Goal: Information Seeking & Learning: Learn about a topic

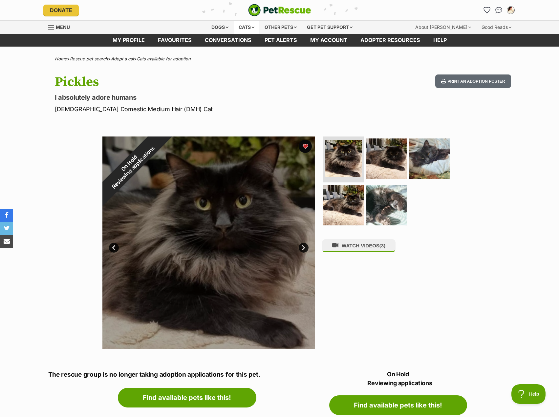
click at [237, 26] on div "Cats" at bounding box center [246, 27] width 25 height 13
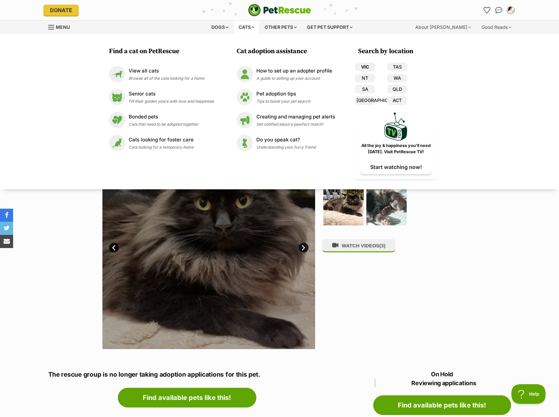
click at [366, 65] on link "VIC" at bounding box center [365, 67] width 20 height 9
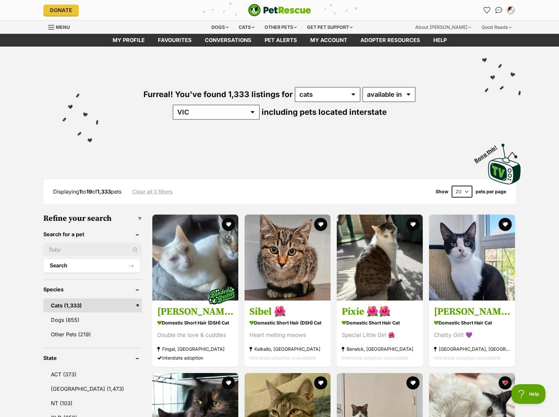
click at [458, 190] on select "20 40 60" at bounding box center [461, 192] width 21 height 12
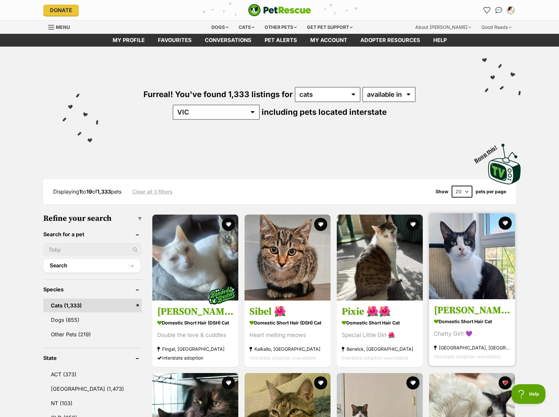
select select "60"
click at [451, 186] on select "20 40 60" at bounding box center [461, 192] width 21 height 12
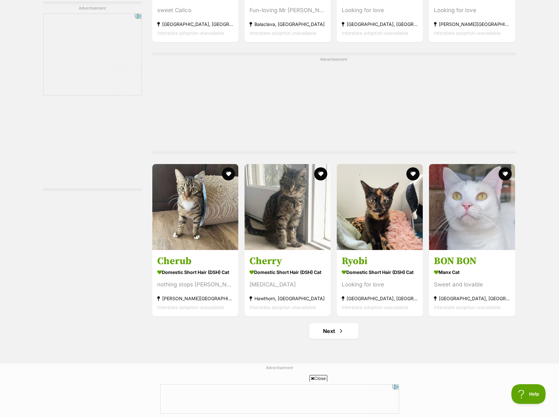
scroll to position [3384, 0]
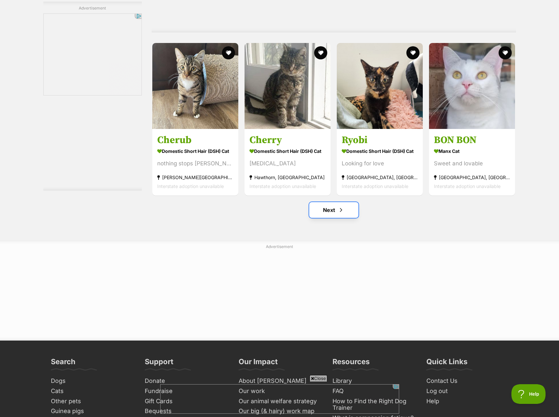
click at [332, 218] on link "Next" at bounding box center [333, 210] width 49 height 16
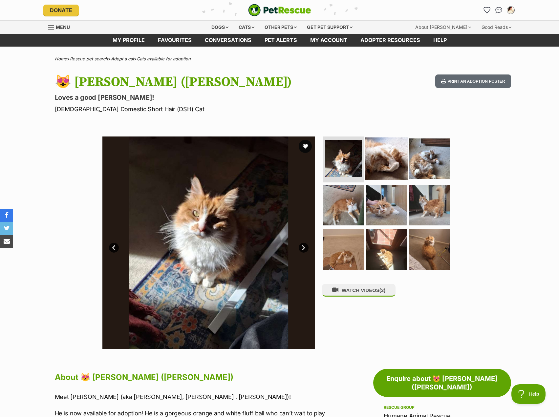
click at [391, 167] on img at bounding box center [386, 158] width 42 height 42
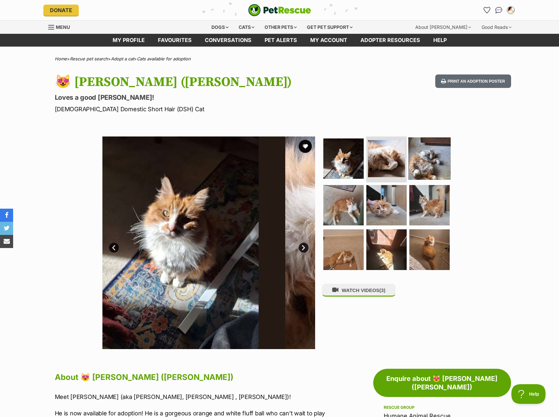
click at [424, 167] on img at bounding box center [429, 158] width 42 height 42
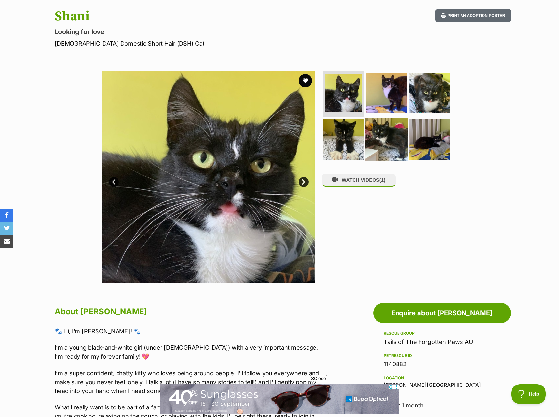
click at [396, 134] on img at bounding box center [386, 139] width 42 height 42
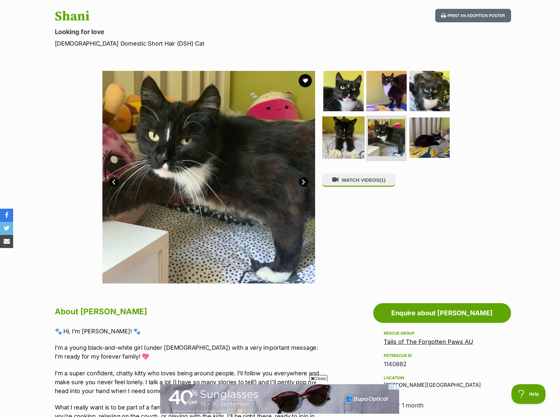
click at [347, 144] on img at bounding box center [343, 137] width 42 height 42
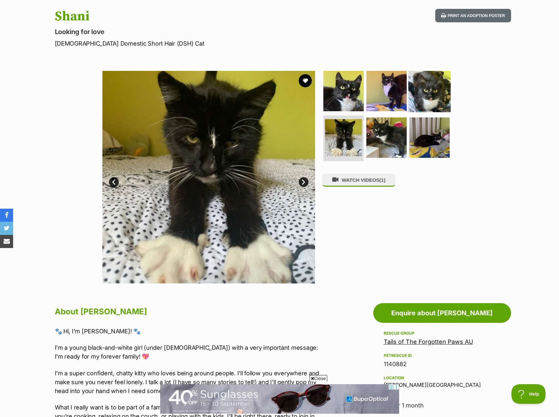
click at [416, 111] on img at bounding box center [429, 91] width 42 height 42
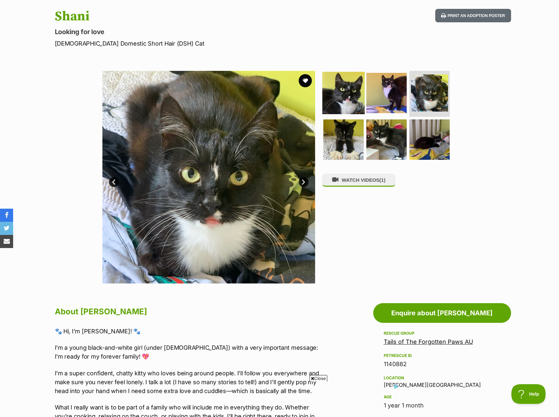
click at [349, 92] on img at bounding box center [343, 93] width 42 height 42
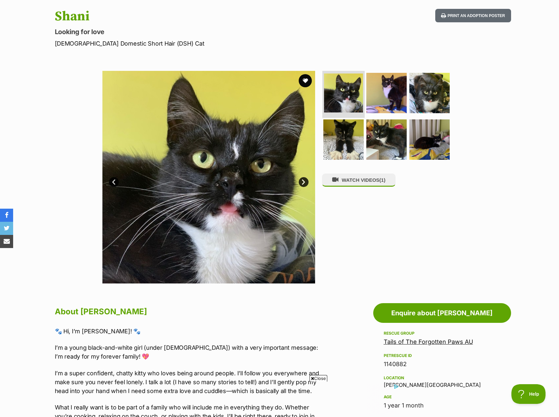
click at [362, 96] on img at bounding box center [343, 92] width 39 height 39
click at [359, 95] on img at bounding box center [343, 92] width 39 height 39
click at [382, 91] on img at bounding box center [386, 93] width 42 height 42
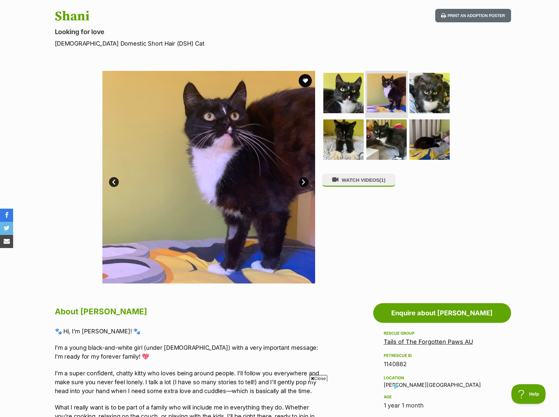
click at [391, 99] on img at bounding box center [386, 92] width 39 height 39
click at [420, 95] on img at bounding box center [429, 93] width 42 height 42
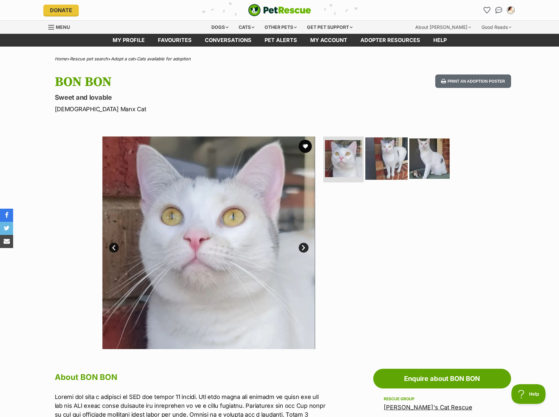
click at [393, 159] on img at bounding box center [386, 158] width 42 height 42
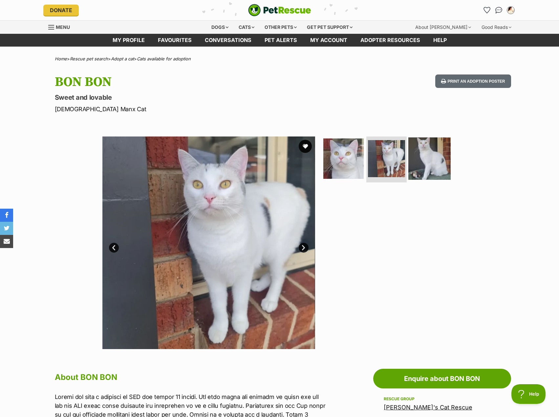
click at [412, 161] on img at bounding box center [429, 158] width 42 height 42
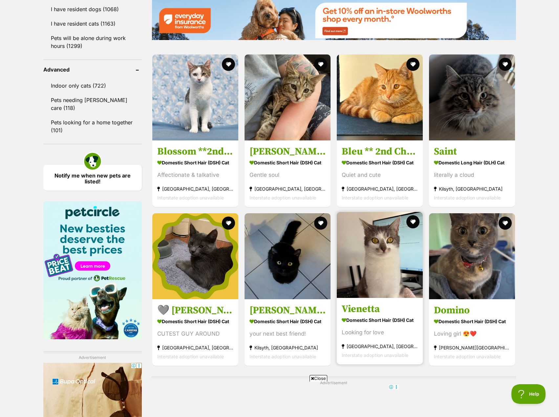
scroll to position [820, 0]
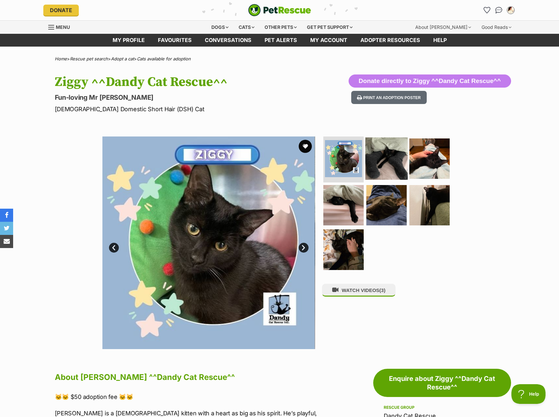
click at [374, 177] on img at bounding box center [386, 158] width 42 height 42
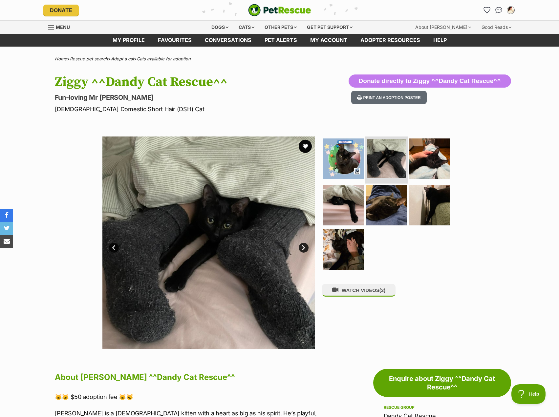
click at [405, 173] on li at bounding box center [386, 159] width 42 height 48
click at [418, 168] on img at bounding box center [429, 158] width 42 height 42
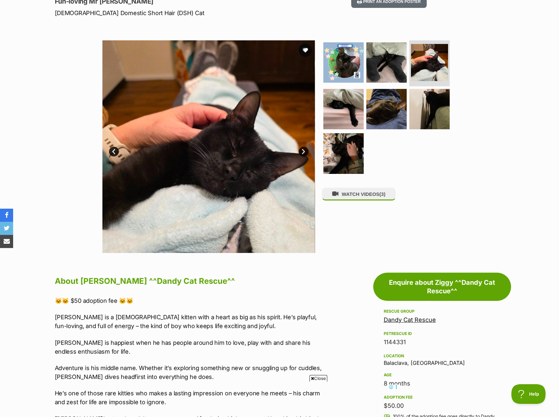
scroll to position [98, 0]
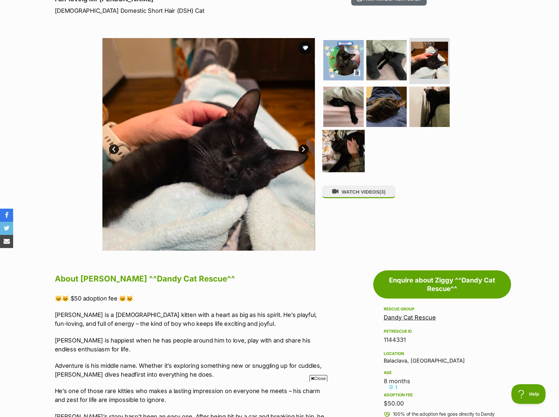
click at [360, 138] on img at bounding box center [343, 151] width 42 height 42
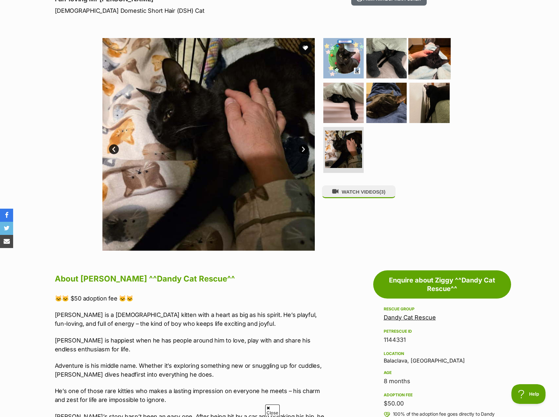
click at [409, 48] on img at bounding box center [429, 58] width 42 height 42
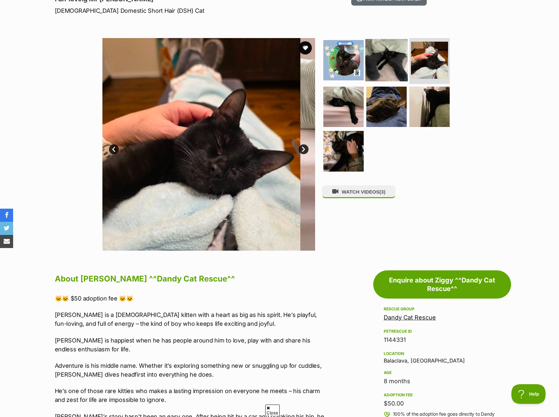
click at [390, 65] on img at bounding box center [386, 60] width 42 height 42
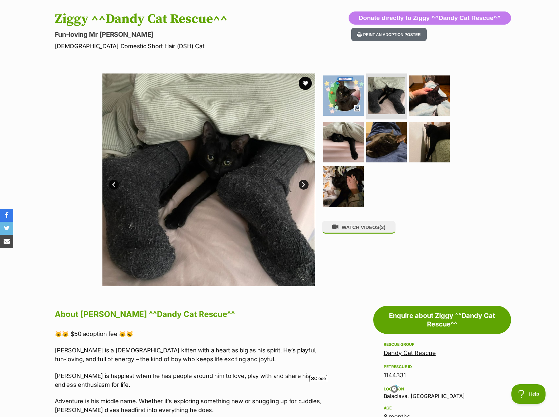
scroll to position [33, 0]
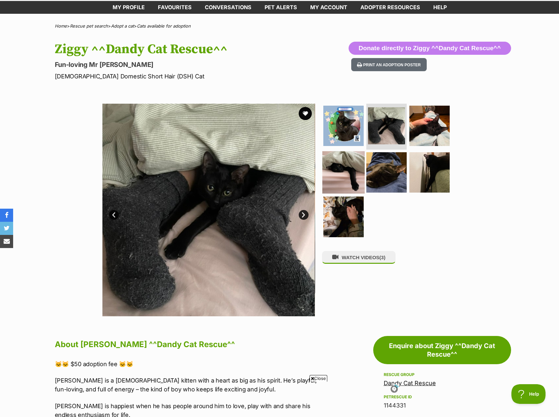
click at [328, 181] on img at bounding box center [343, 172] width 42 height 42
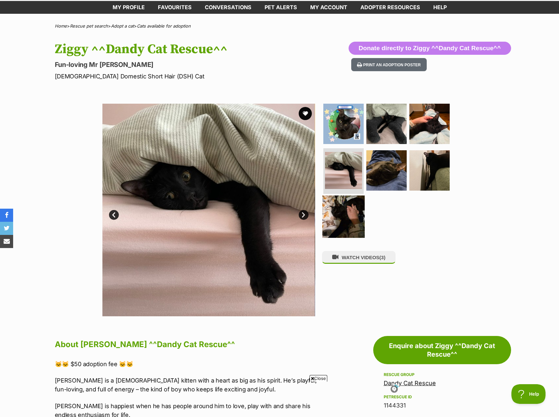
click at [337, 216] on img at bounding box center [343, 217] width 42 height 42
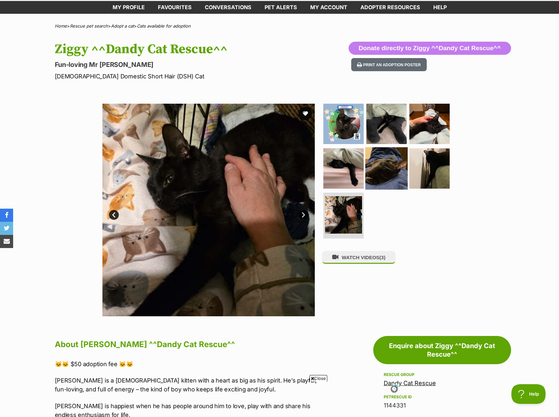
click at [378, 174] on img at bounding box center [386, 168] width 42 height 42
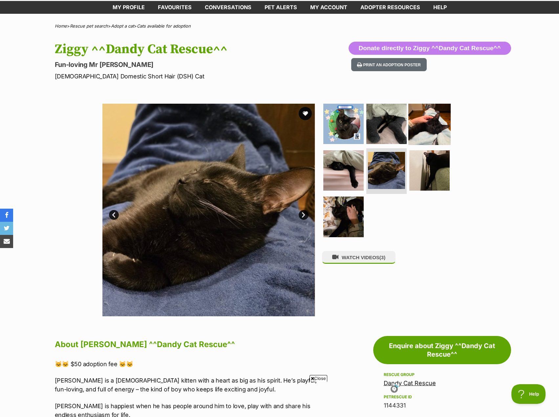
click at [411, 126] on img at bounding box center [429, 124] width 42 height 42
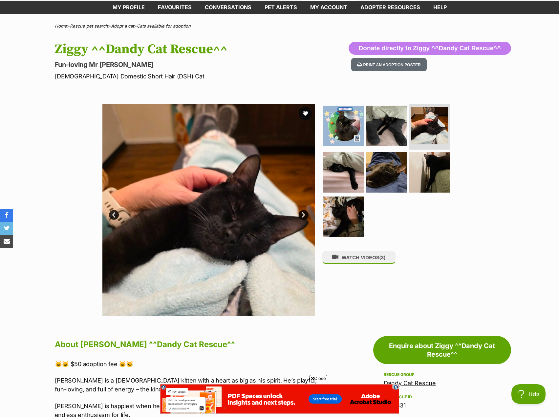
scroll to position [0, 0]
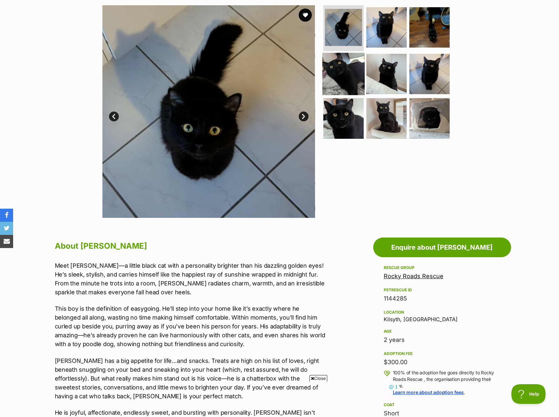
drag, startPoint x: 351, startPoint y: 69, endPoint x: 355, endPoint y: 69, distance: 4.0
click at [351, 69] on img at bounding box center [343, 73] width 42 height 42
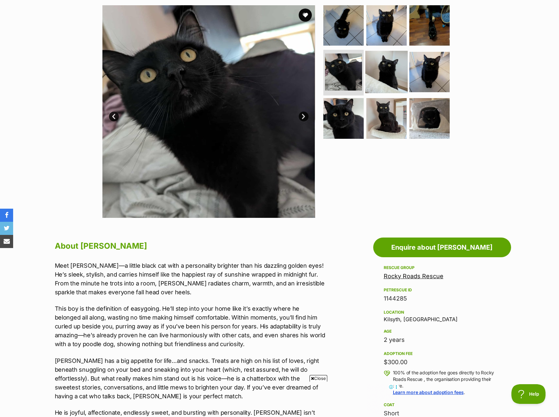
click at [383, 73] on img at bounding box center [386, 72] width 42 height 42
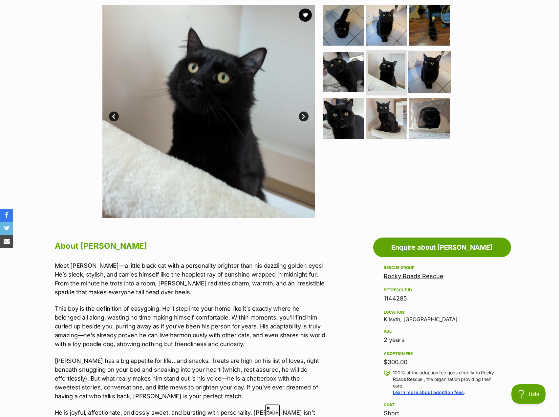
click at [414, 66] on img at bounding box center [429, 72] width 42 height 42
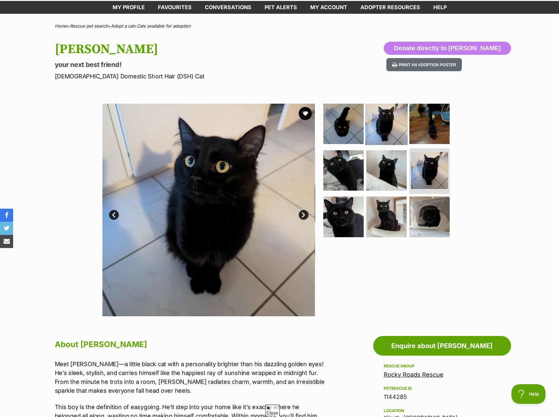
click at [378, 114] on img at bounding box center [386, 124] width 42 height 42
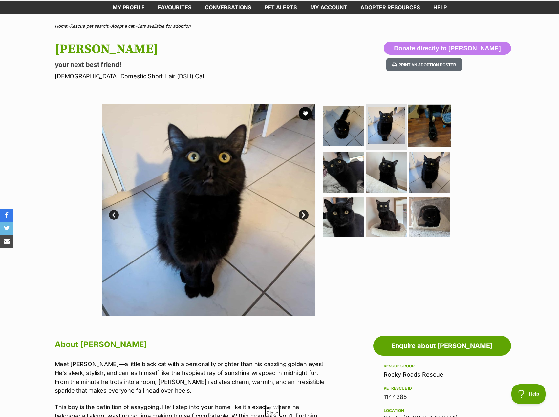
click at [421, 119] on img at bounding box center [429, 126] width 42 height 42
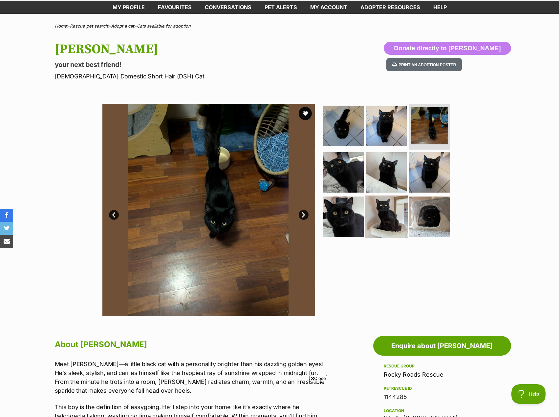
click at [383, 219] on img at bounding box center [386, 217] width 42 height 42
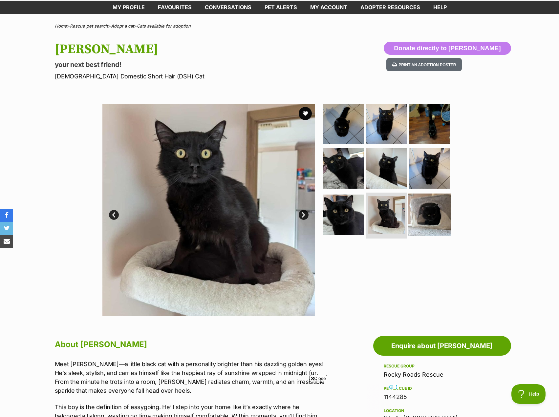
click at [419, 221] on img at bounding box center [429, 215] width 42 height 42
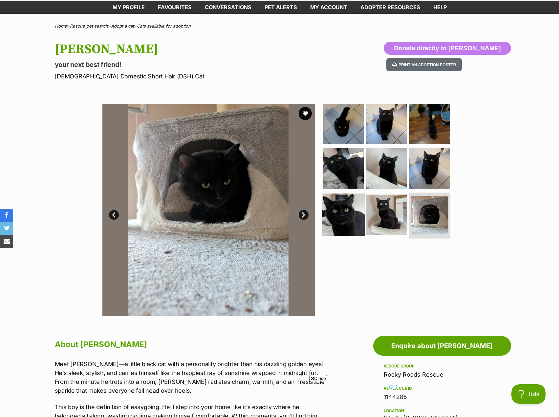
click at [340, 223] on img at bounding box center [343, 215] width 42 height 42
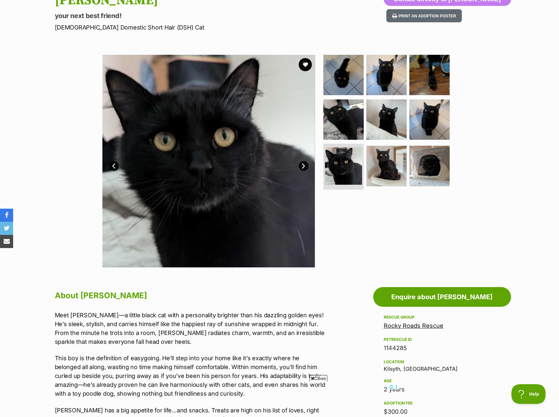
scroll to position [66, 0]
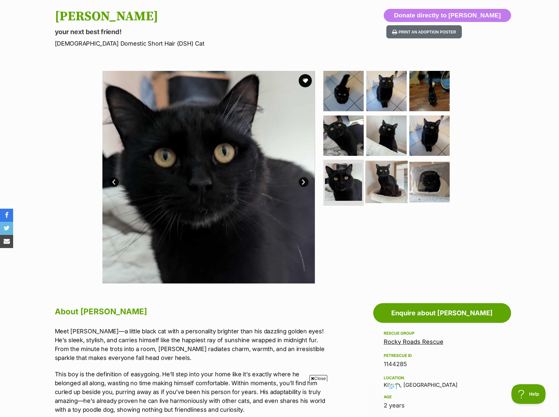
click at [376, 196] on img at bounding box center [386, 182] width 42 height 42
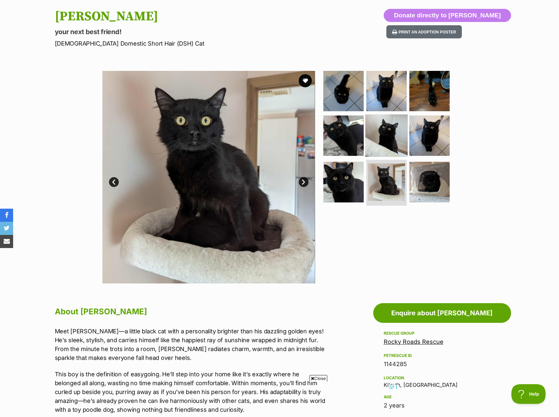
click at [400, 133] on img at bounding box center [386, 135] width 42 height 42
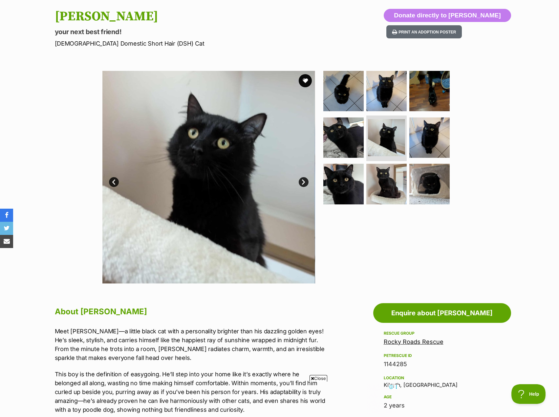
scroll to position [0, 0]
click at [415, 168] on img at bounding box center [429, 184] width 42 height 42
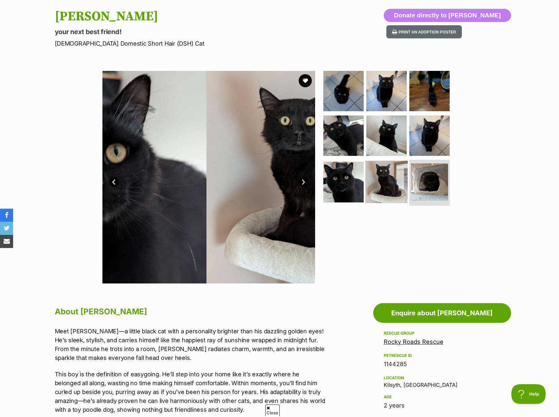
click at [386, 175] on img at bounding box center [386, 182] width 42 height 42
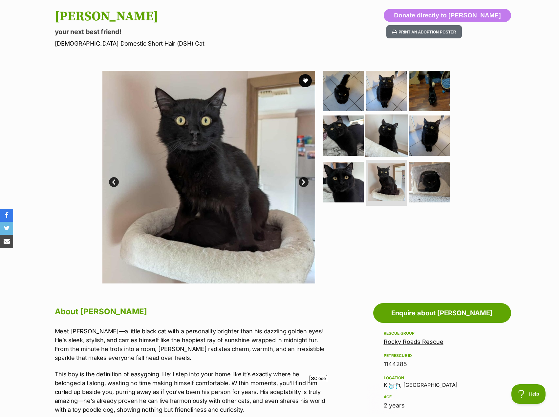
click at [397, 145] on img at bounding box center [386, 135] width 42 height 42
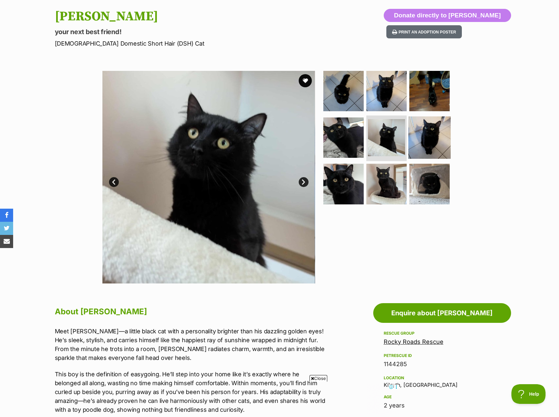
click at [436, 139] on img at bounding box center [429, 137] width 42 height 42
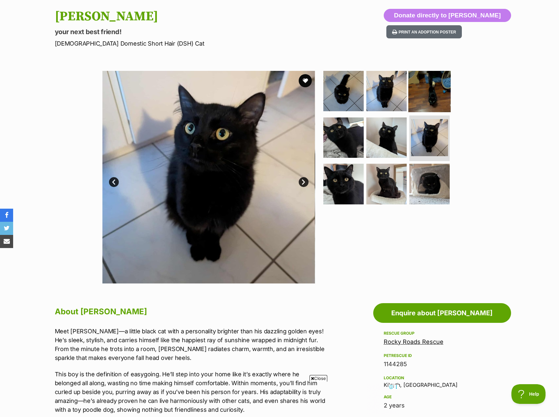
click at [439, 102] on img at bounding box center [429, 91] width 42 height 42
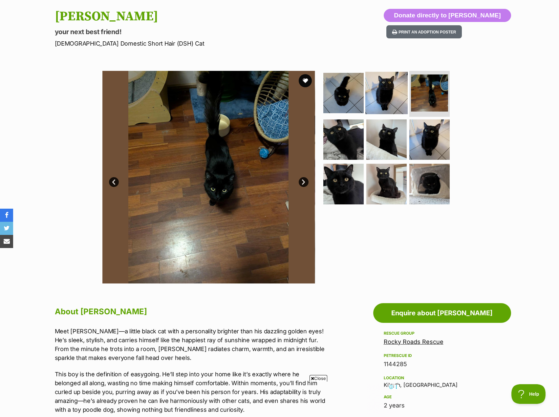
click at [392, 104] on img at bounding box center [386, 93] width 42 height 42
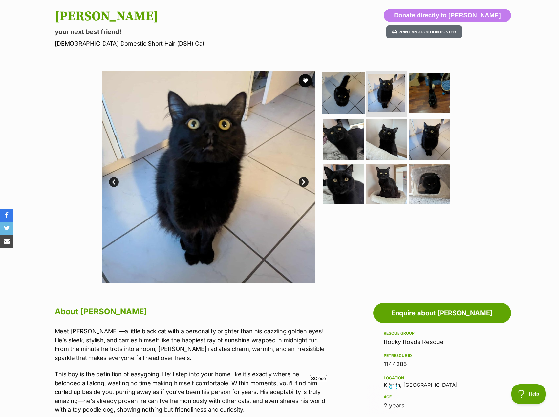
click at [351, 98] on img at bounding box center [343, 93] width 42 height 42
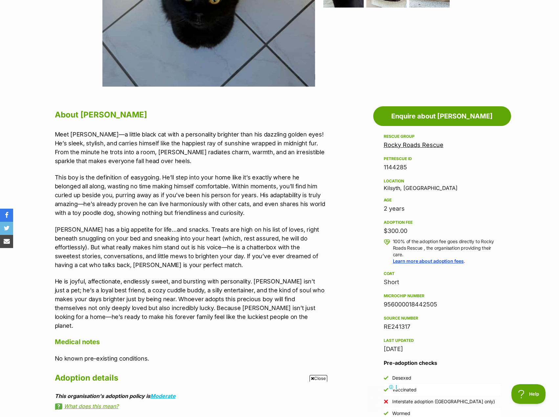
click at [521, 351] on section "Home > Rescue pet search > Adopt a cat > Cats available for adoption Pasham you…" at bounding box center [279, 337] width 559 height 1086
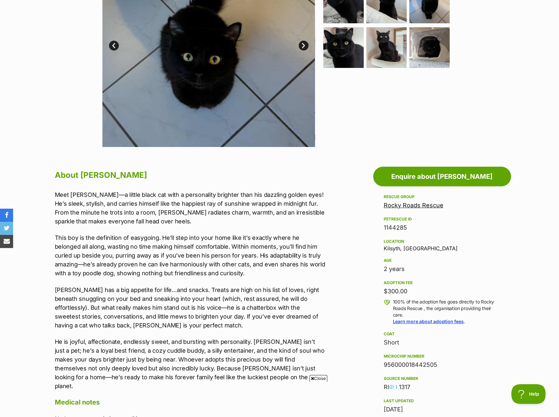
scroll to position [98, 0]
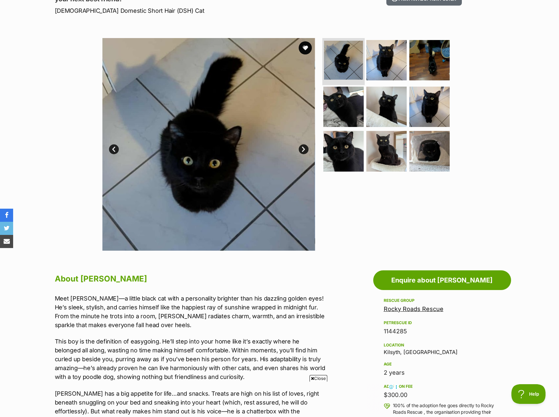
click at [358, 51] on img at bounding box center [343, 60] width 39 height 39
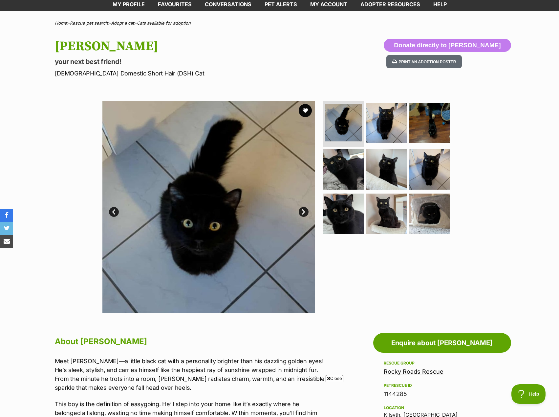
scroll to position [0, 0]
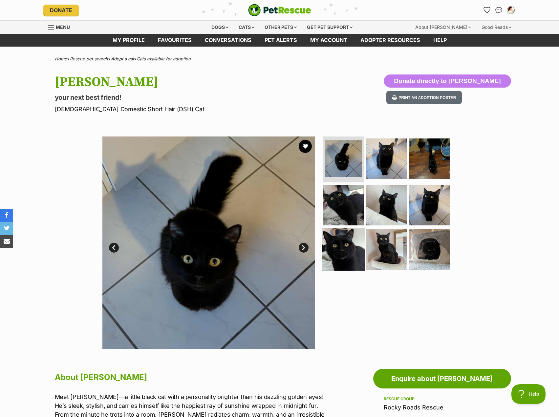
click at [336, 261] on img at bounding box center [343, 249] width 42 height 42
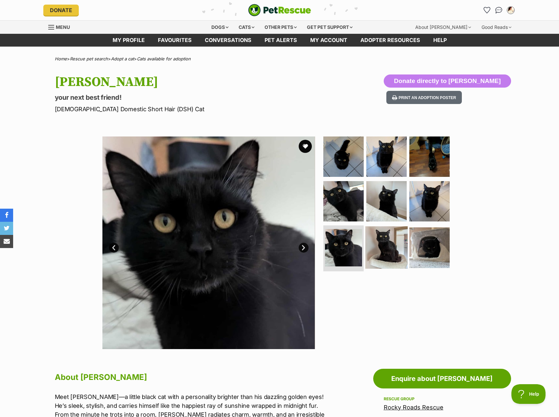
click at [387, 250] on img at bounding box center [386, 247] width 42 height 42
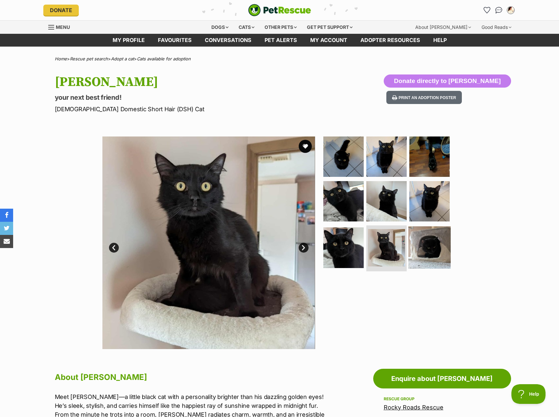
click at [422, 238] on img at bounding box center [429, 247] width 42 height 42
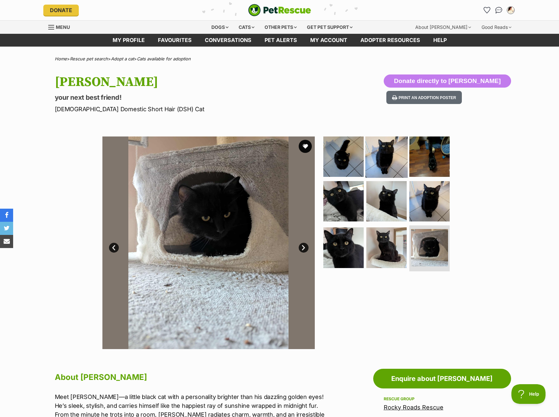
click at [371, 164] on img at bounding box center [386, 156] width 42 height 42
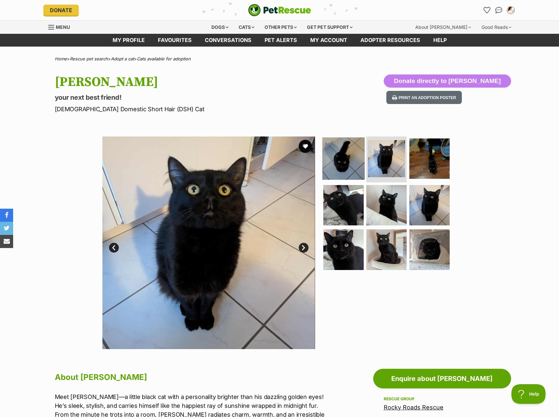
click at [344, 161] on img at bounding box center [343, 158] width 42 height 42
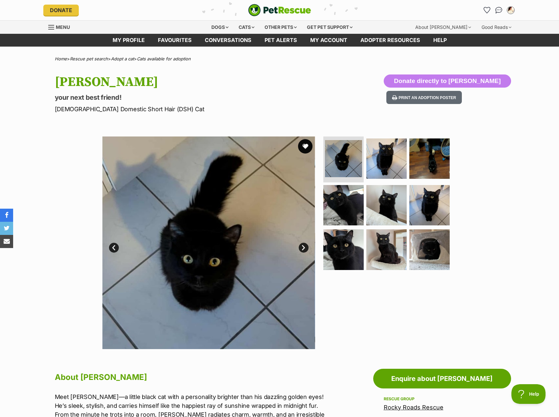
click at [301, 143] on button "favourite" at bounding box center [305, 146] width 14 height 14
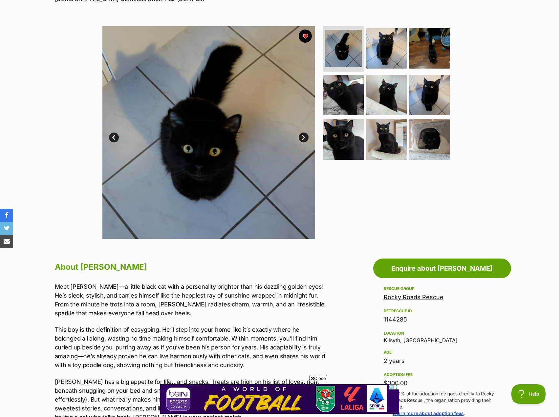
scroll to position [33, 0]
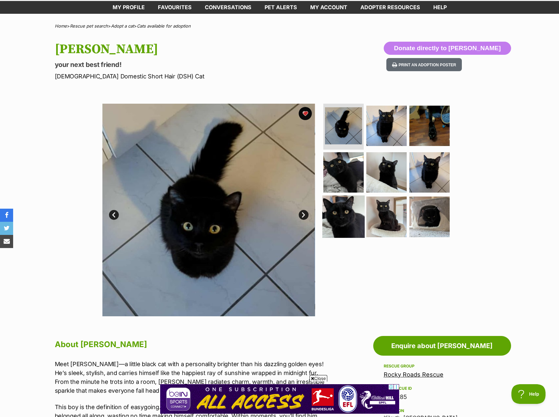
click at [345, 208] on img at bounding box center [343, 217] width 42 height 42
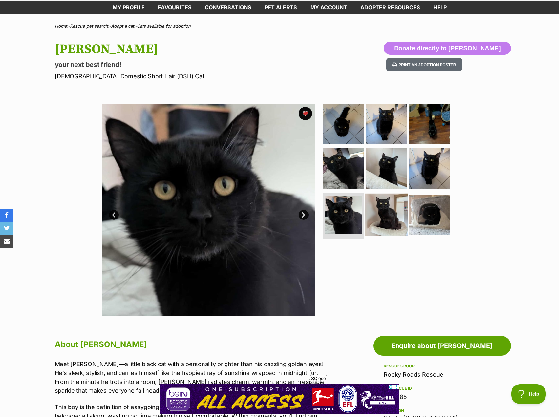
click at [389, 217] on img at bounding box center [386, 215] width 42 height 42
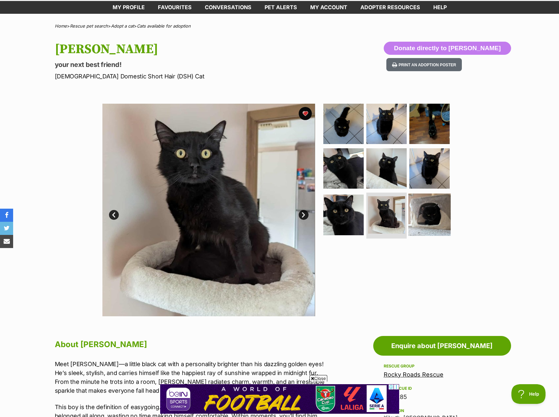
click at [432, 214] on img at bounding box center [429, 215] width 42 height 42
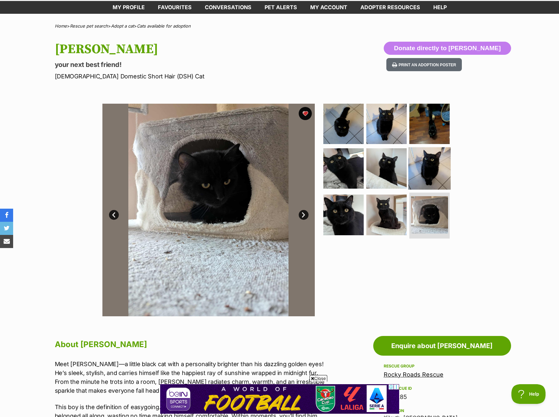
click at [433, 176] on img at bounding box center [429, 168] width 42 height 42
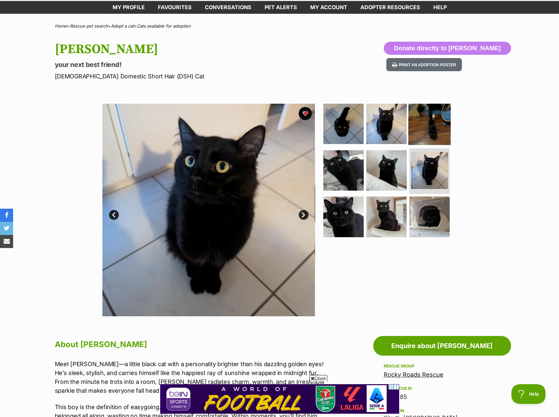
click at [429, 127] on img at bounding box center [429, 124] width 42 height 42
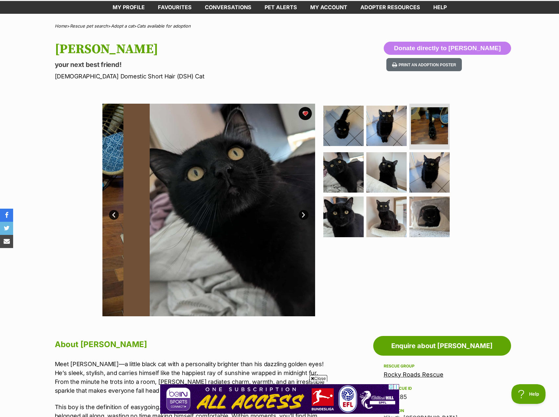
click at [406, 130] on ul at bounding box center [389, 172] width 134 height 137
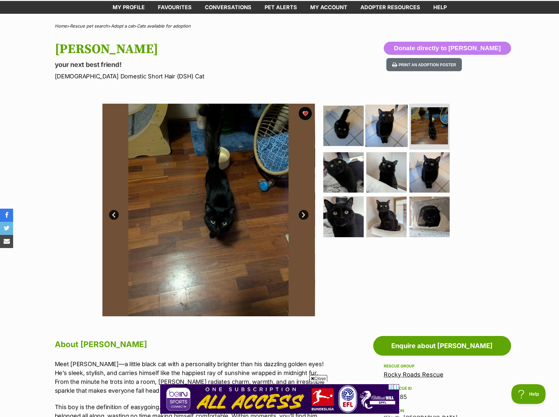
click at [403, 131] on img at bounding box center [386, 126] width 42 height 42
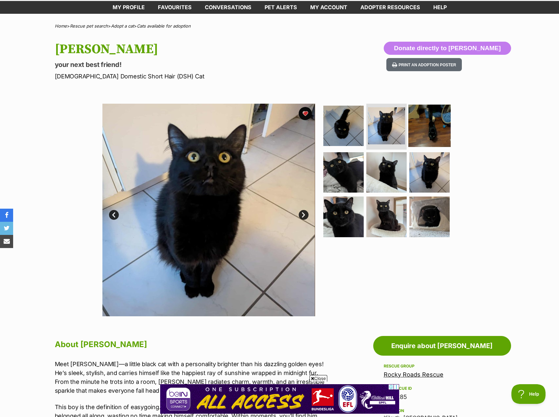
click at [434, 124] on img at bounding box center [429, 126] width 42 height 42
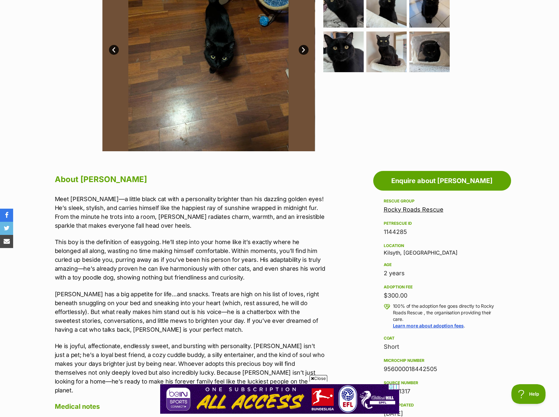
scroll to position [262, 0]
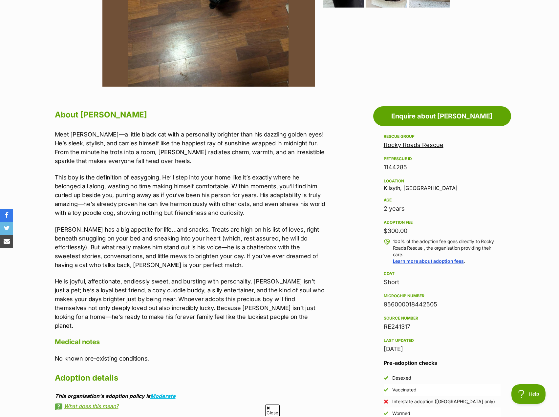
click at [396, 144] on link "Rocky Roads Rescue" at bounding box center [413, 144] width 60 height 7
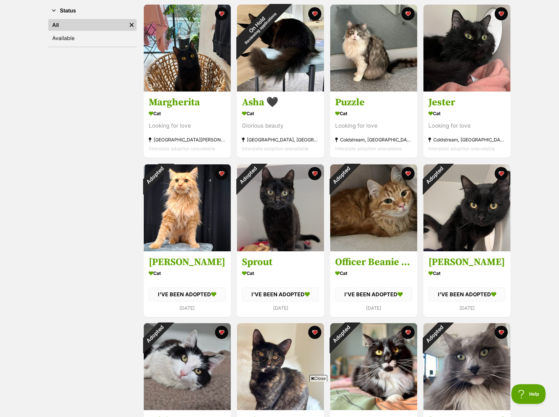
scroll to position [66, 0]
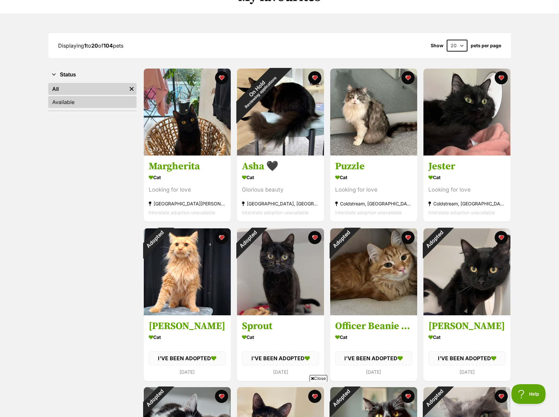
click at [79, 107] on link "Available" at bounding box center [92, 102] width 88 height 12
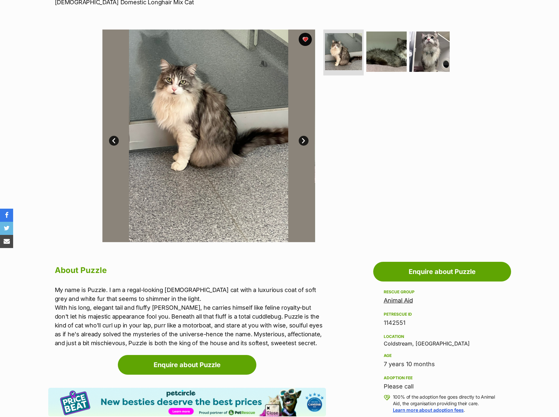
scroll to position [33, 0]
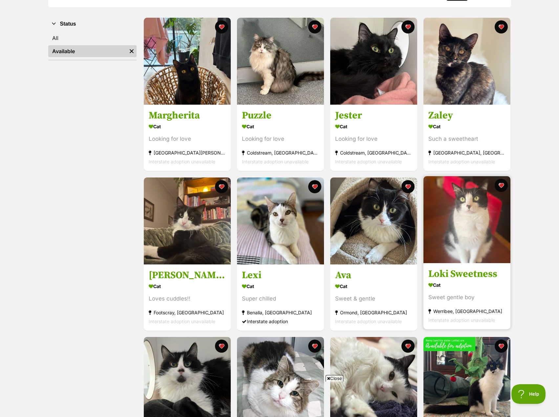
scroll to position [98, 0]
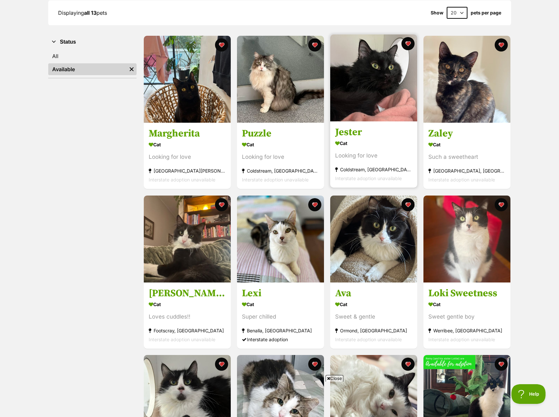
click at [371, 98] on img at bounding box center [373, 77] width 87 height 87
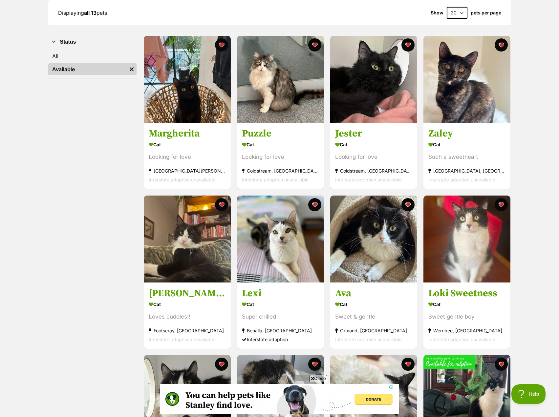
scroll to position [0, 0]
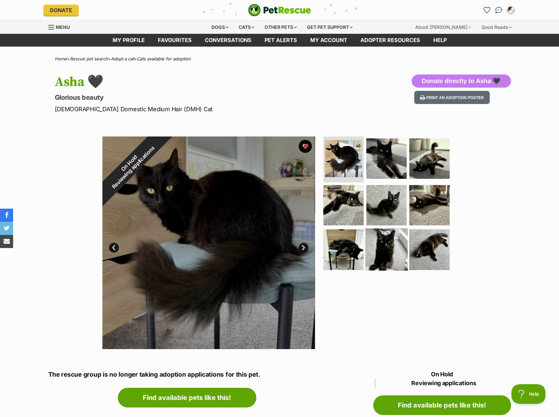
click at [371, 252] on img at bounding box center [386, 249] width 42 height 42
click at [431, 247] on img at bounding box center [429, 249] width 42 height 42
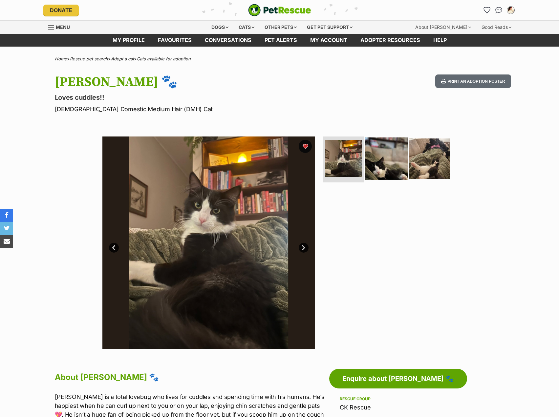
click at [370, 157] on img at bounding box center [386, 158] width 42 height 42
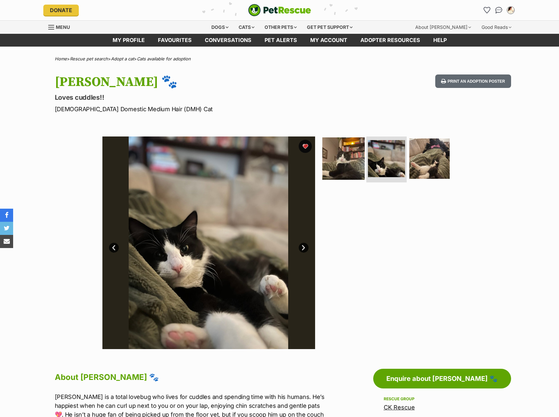
click at [354, 162] on img at bounding box center [343, 158] width 42 height 42
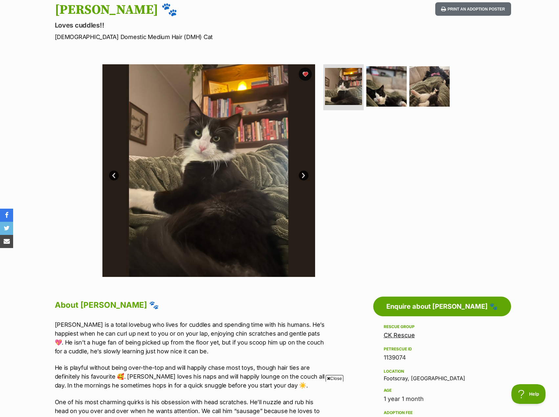
scroll to position [66, 0]
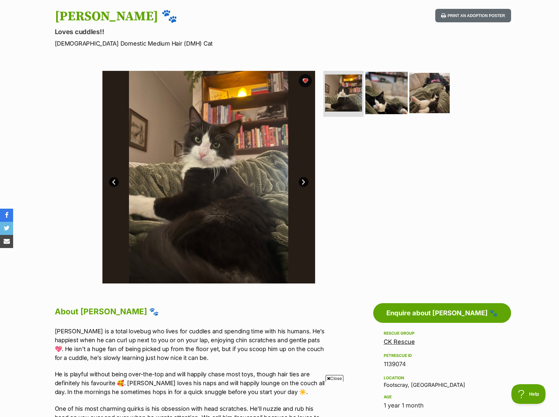
click at [400, 95] on img at bounding box center [386, 93] width 42 height 42
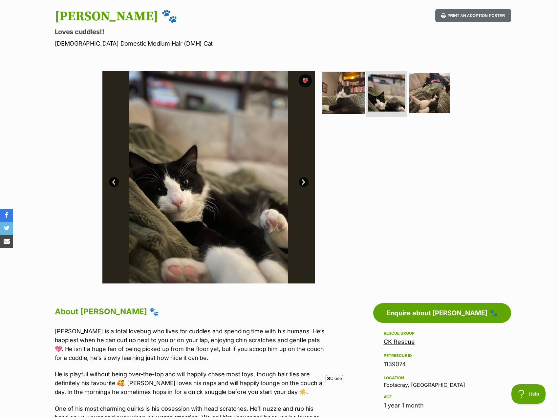
click at [339, 92] on img at bounding box center [343, 93] width 42 height 42
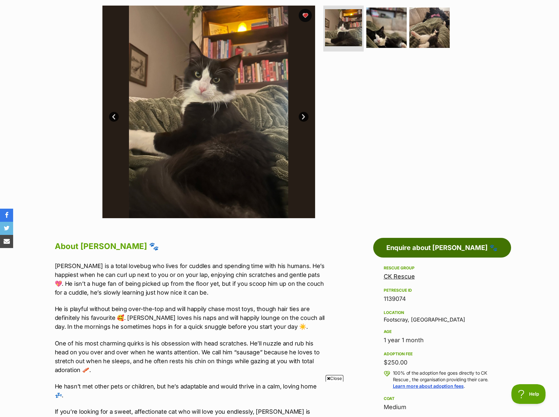
scroll to position [131, 0]
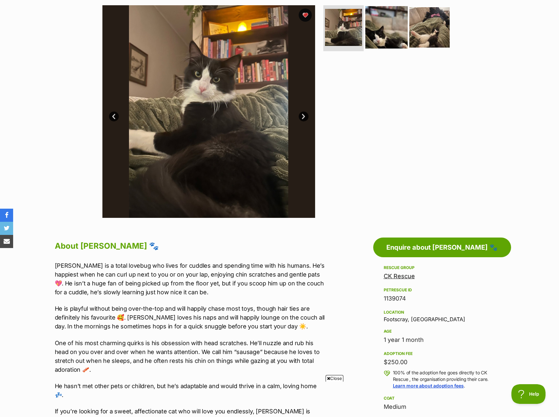
click at [387, 31] on img at bounding box center [386, 27] width 42 height 42
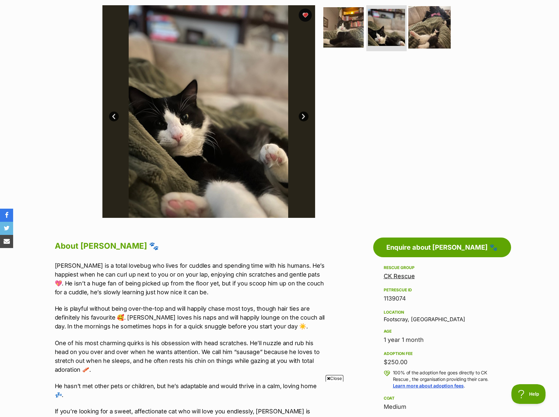
click at [422, 37] on img at bounding box center [429, 27] width 42 height 42
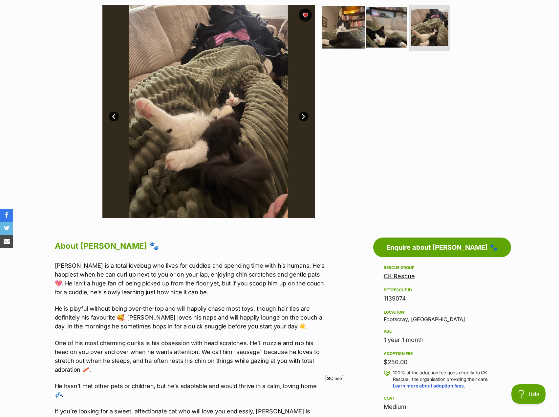
click at [345, 26] on img at bounding box center [343, 27] width 42 height 42
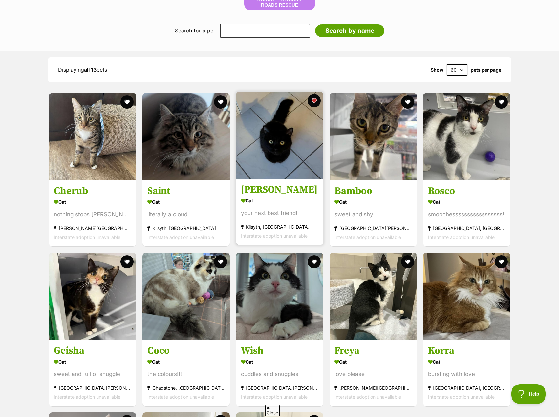
click at [290, 123] on img at bounding box center [279, 135] width 87 height 87
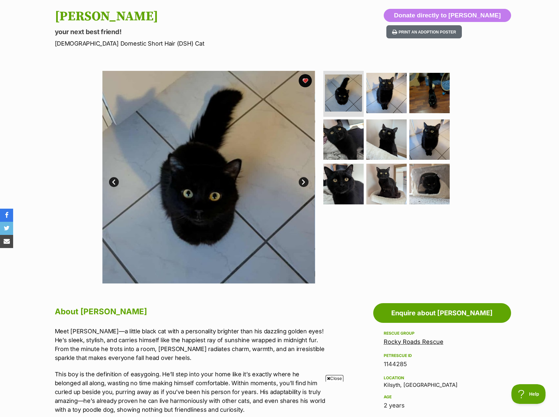
scroll to position [33, 0]
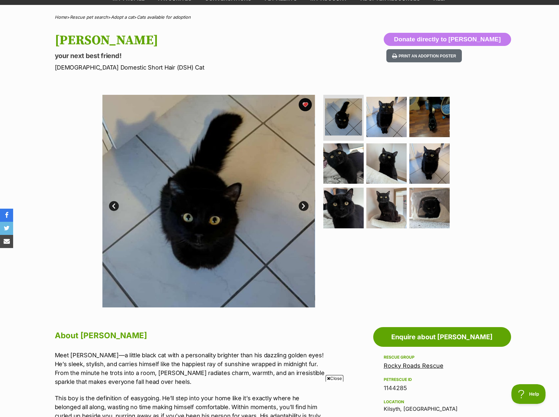
drag, startPoint x: 326, startPoint y: 146, endPoint x: 383, endPoint y: 147, distance: 57.4
click at [326, 146] on img at bounding box center [343, 164] width 40 height 40
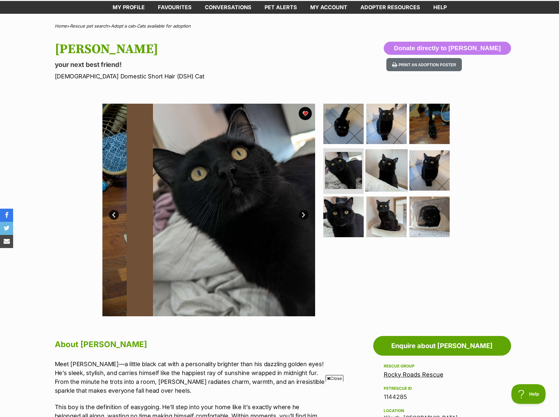
click at [385, 182] on img at bounding box center [386, 170] width 42 height 42
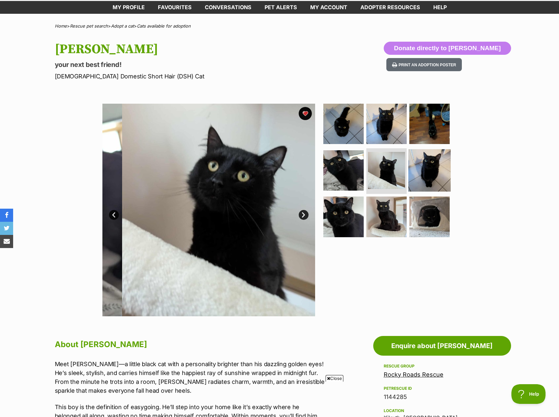
click at [437, 167] on img at bounding box center [429, 170] width 42 height 42
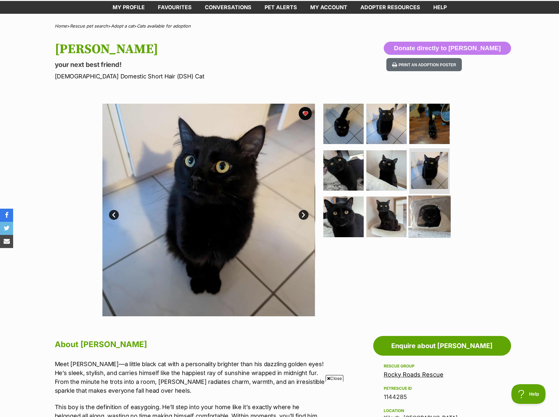
click at [426, 203] on img at bounding box center [429, 217] width 42 height 42
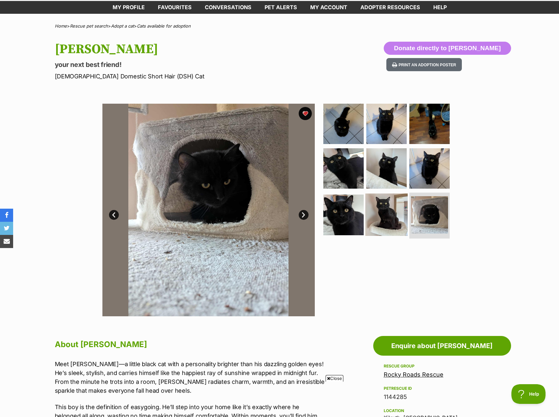
click at [379, 206] on img at bounding box center [386, 215] width 42 height 42
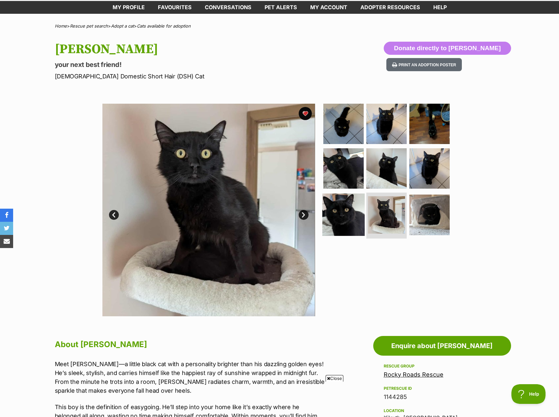
click at [356, 215] on img at bounding box center [343, 215] width 42 height 42
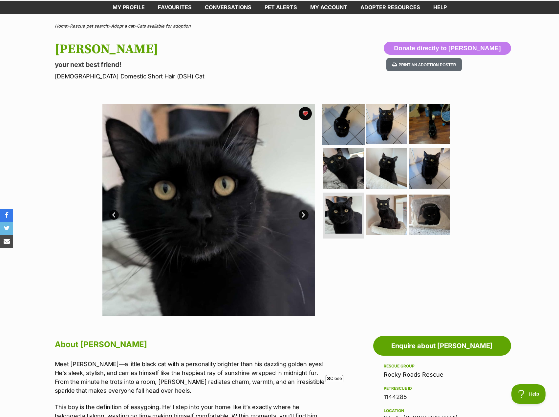
click at [360, 128] on img at bounding box center [343, 124] width 42 height 42
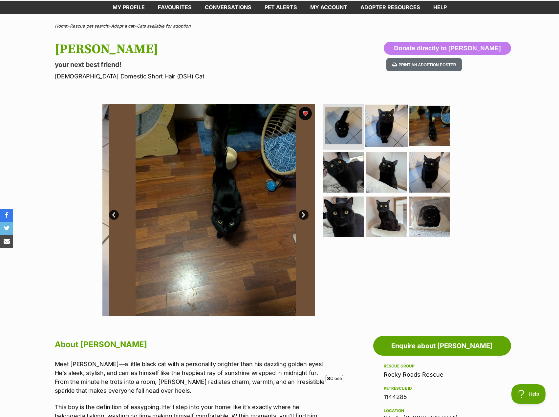
click at [386, 127] on img at bounding box center [386, 126] width 42 height 42
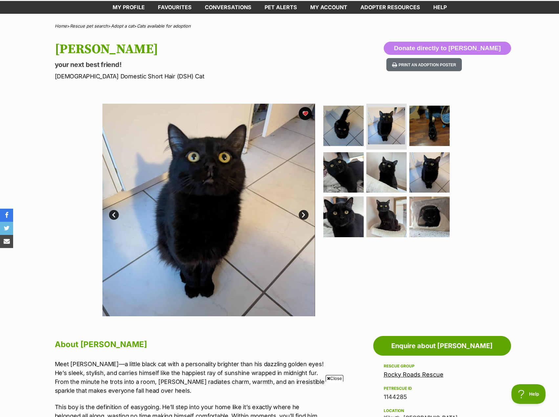
click at [300, 215] on link "Next" at bounding box center [304, 215] width 10 height 10
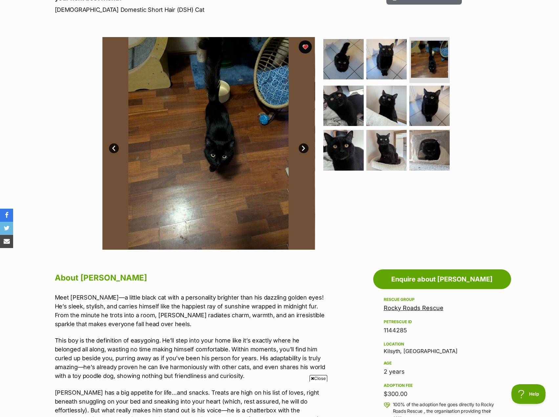
scroll to position [230, 0]
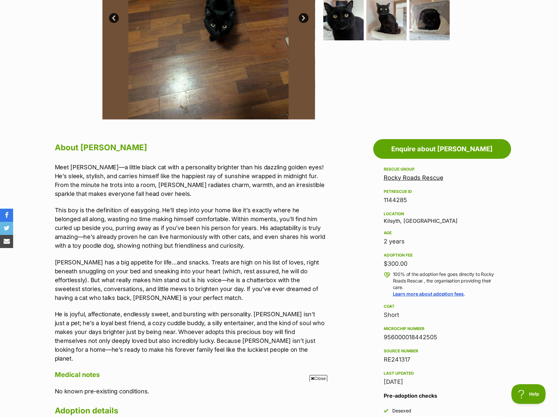
click at [409, 176] on link "Rocky Roads Rescue" at bounding box center [413, 177] width 60 height 7
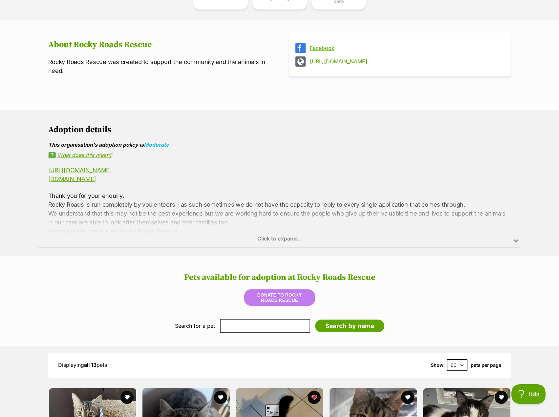
click at [247, 227] on div "Click to expand..." at bounding box center [279, 221] width 482 height 51
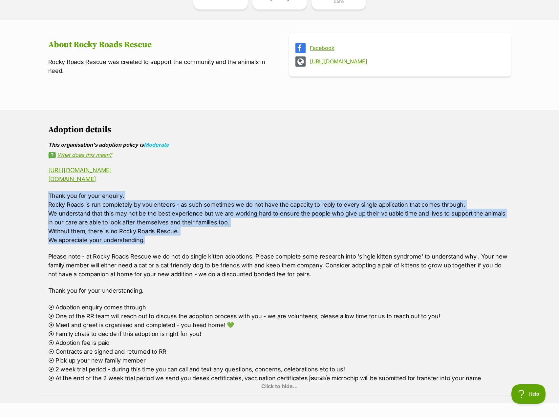
drag, startPoint x: 219, startPoint y: 238, endPoint x: 257, endPoint y: 190, distance: 61.0
click at [257, 191] on p "Thank you for your enquiry. Rocky Roads is run completely by voulenteers - as s…" at bounding box center [279, 217] width 463 height 53
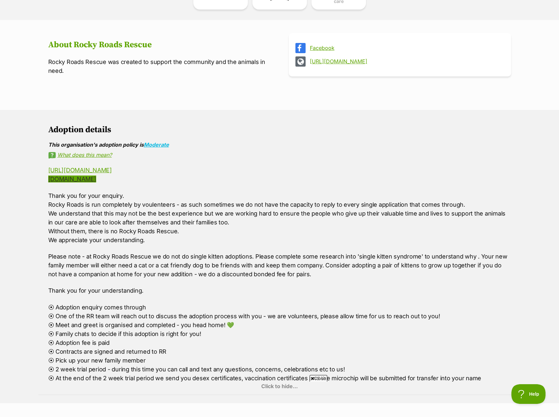
click at [96, 176] on link "[DOMAIN_NAME]" at bounding box center [72, 179] width 48 height 7
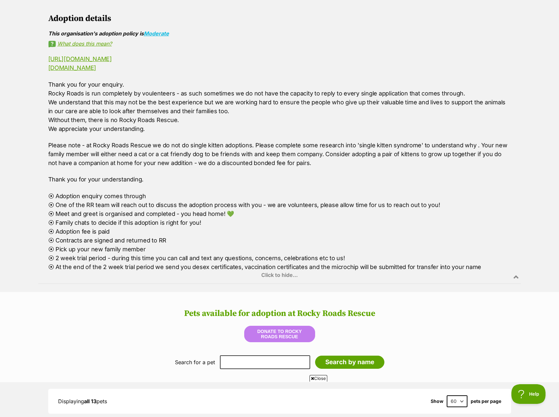
scroll to position [525, 0]
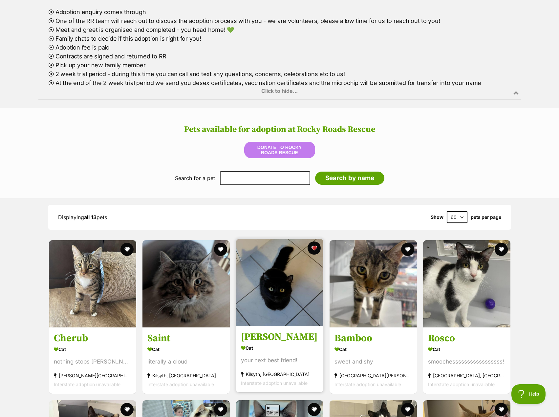
click at [267, 288] on img at bounding box center [279, 282] width 87 height 87
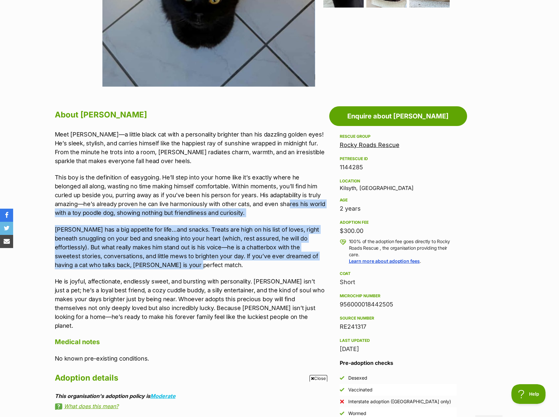
drag, startPoint x: 259, startPoint y: 265, endPoint x: 244, endPoint y: 226, distance: 42.6
click at [254, 202] on div "Meet Pasham—a little black cat with a personality brighter than his dazzling go…" at bounding box center [190, 230] width 271 height 200
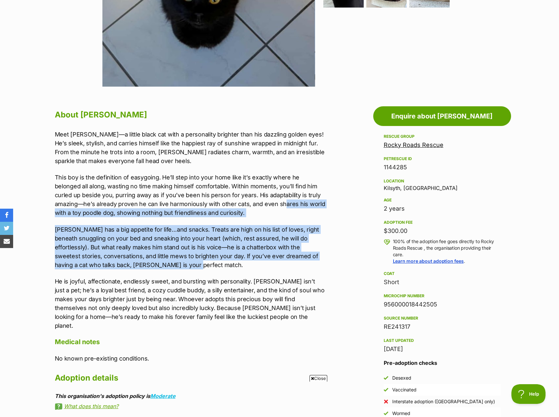
click at [244, 226] on p "[PERSON_NAME] has a big appetite for life…and snacks. Treats are high on his li…" at bounding box center [190, 247] width 271 height 44
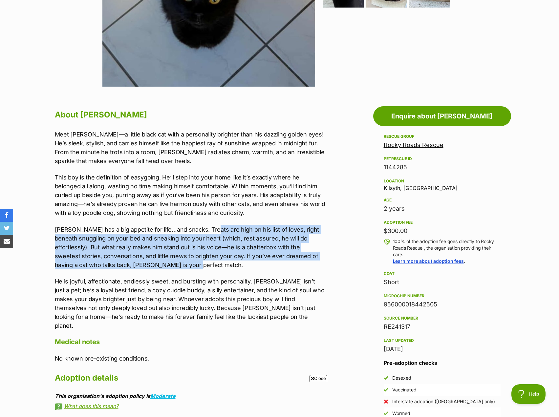
drag, startPoint x: 202, startPoint y: 265, endPoint x: 211, endPoint y: 223, distance: 43.6
click at [211, 218] on div "Meet Pasham—a little black cat with a personality brighter than his dazzling go…" at bounding box center [190, 230] width 271 height 200
click at [208, 238] on p "[PERSON_NAME] has a big appetite for life…and snacks. Treats are high on his li…" at bounding box center [190, 247] width 271 height 44
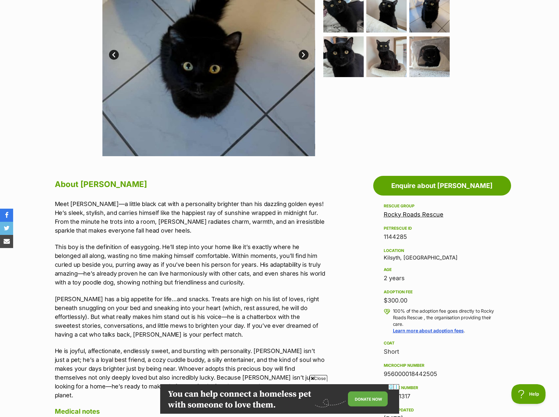
scroll to position [98, 0]
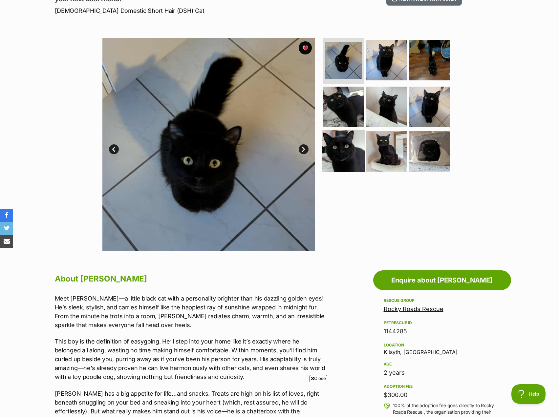
click at [329, 148] on img at bounding box center [343, 151] width 42 height 42
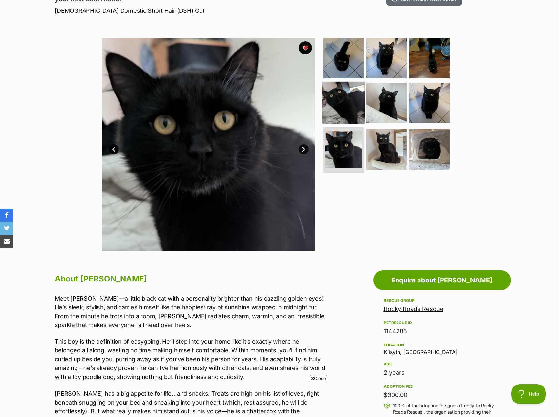
click at [338, 100] on img at bounding box center [343, 102] width 42 height 42
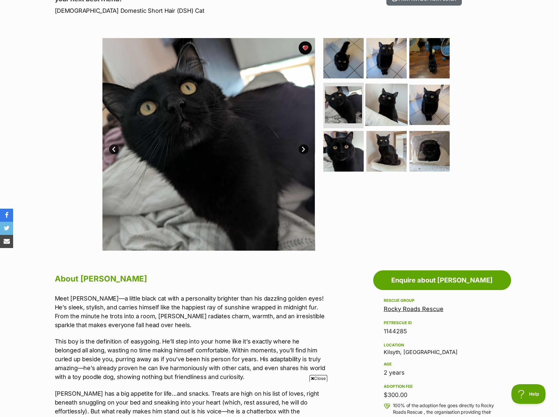
click at [388, 100] on img at bounding box center [386, 104] width 42 height 42
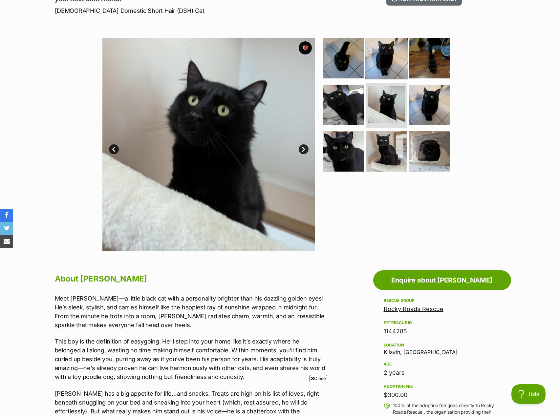
click at [382, 65] on img at bounding box center [386, 58] width 42 height 42
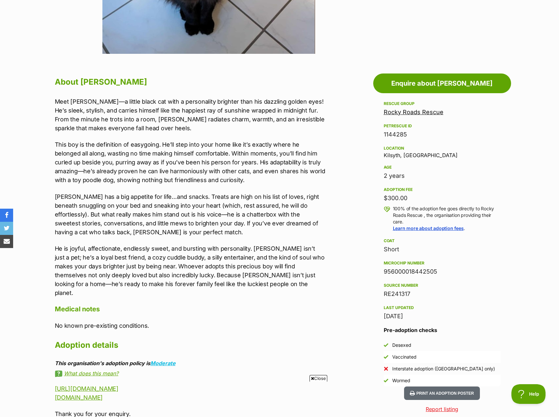
scroll to position [0, 0]
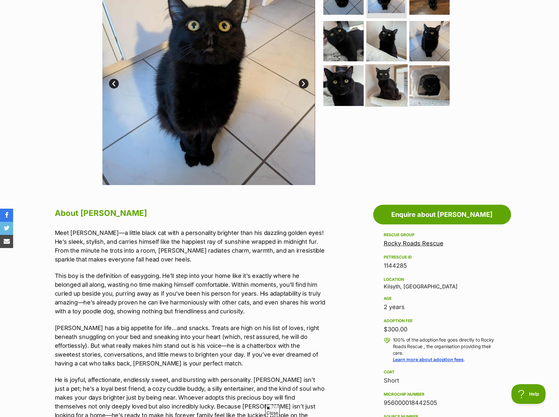
click at [367, 81] on img at bounding box center [386, 85] width 42 height 42
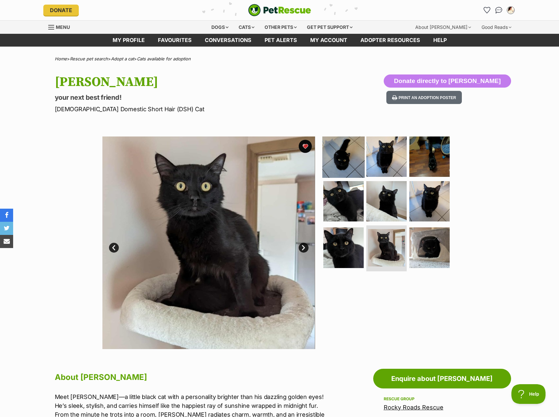
click at [336, 154] on img at bounding box center [343, 156] width 42 height 42
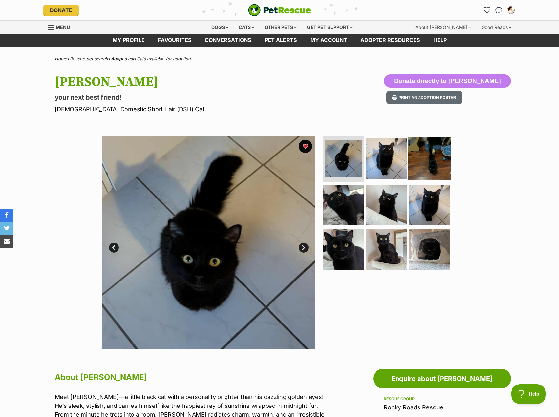
click at [437, 166] on img at bounding box center [429, 158] width 42 height 42
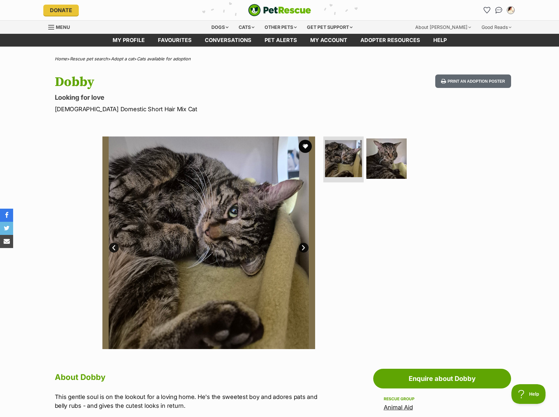
click at [363, 196] on div at bounding box center [389, 242] width 134 height 213
click at [378, 165] on img at bounding box center [386, 158] width 42 height 42
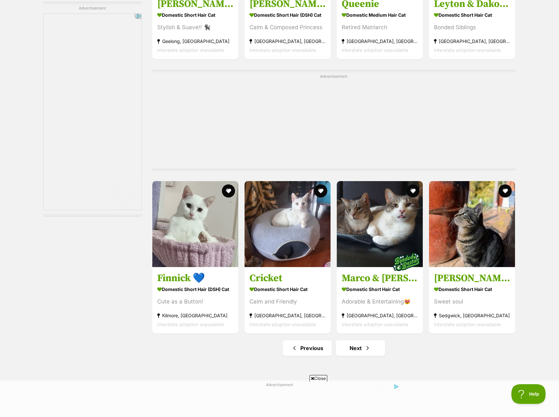
scroll to position [3280, 0]
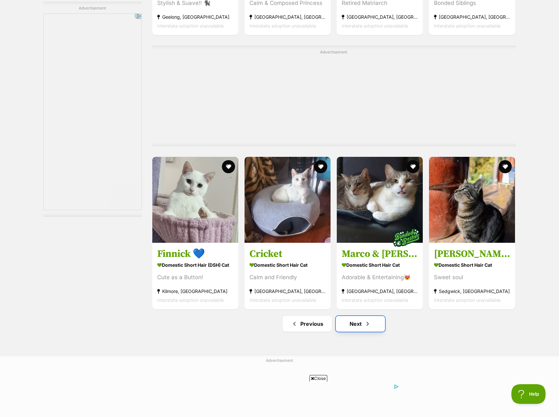
click at [368, 332] on link "Next" at bounding box center [360, 324] width 49 height 16
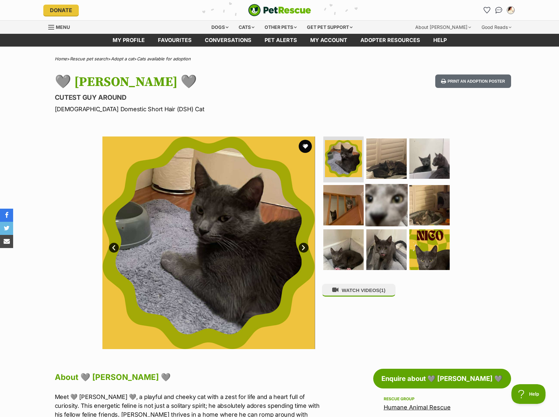
click at [390, 196] on img at bounding box center [386, 205] width 42 height 42
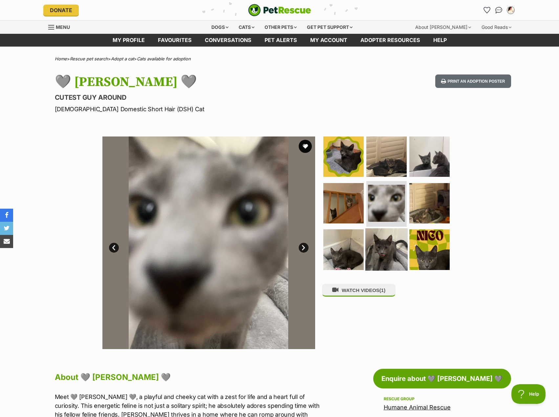
click at [388, 237] on img at bounding box center [386, 249] width 42 height 42
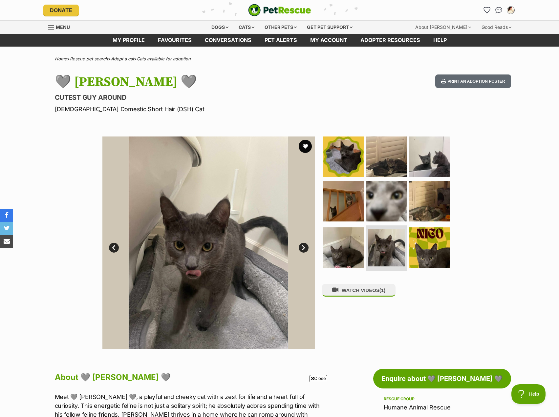
scroll to position [98, 0]
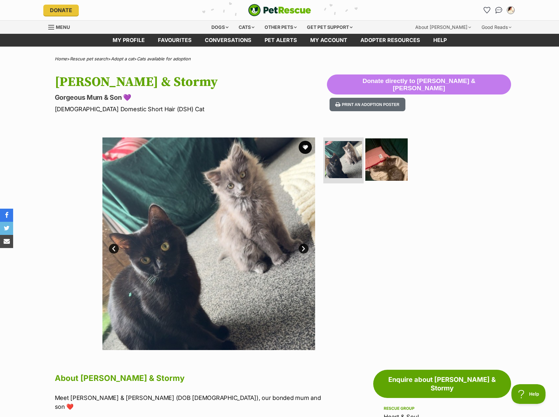
click at [392, 161] on img at bounding box center [386, 159] width 42 height 42
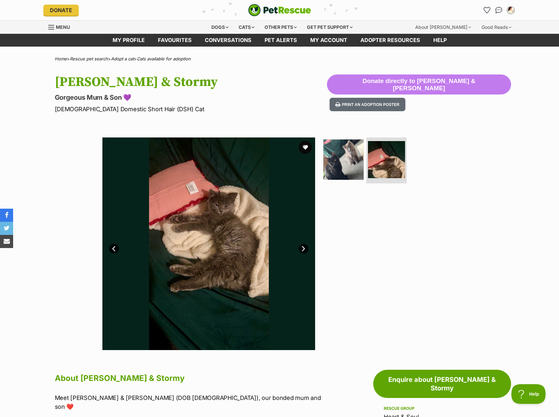
click at [435, 154] on ul at bounding box center [389, 161] width 134 height 49
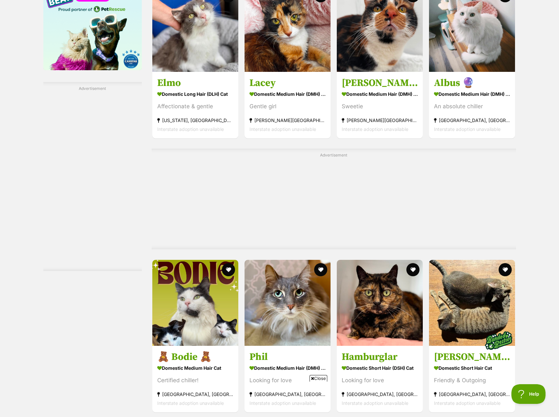
scroll to position [1181, 0]
